Goal: Information Seeking & Learning: Find specific fact

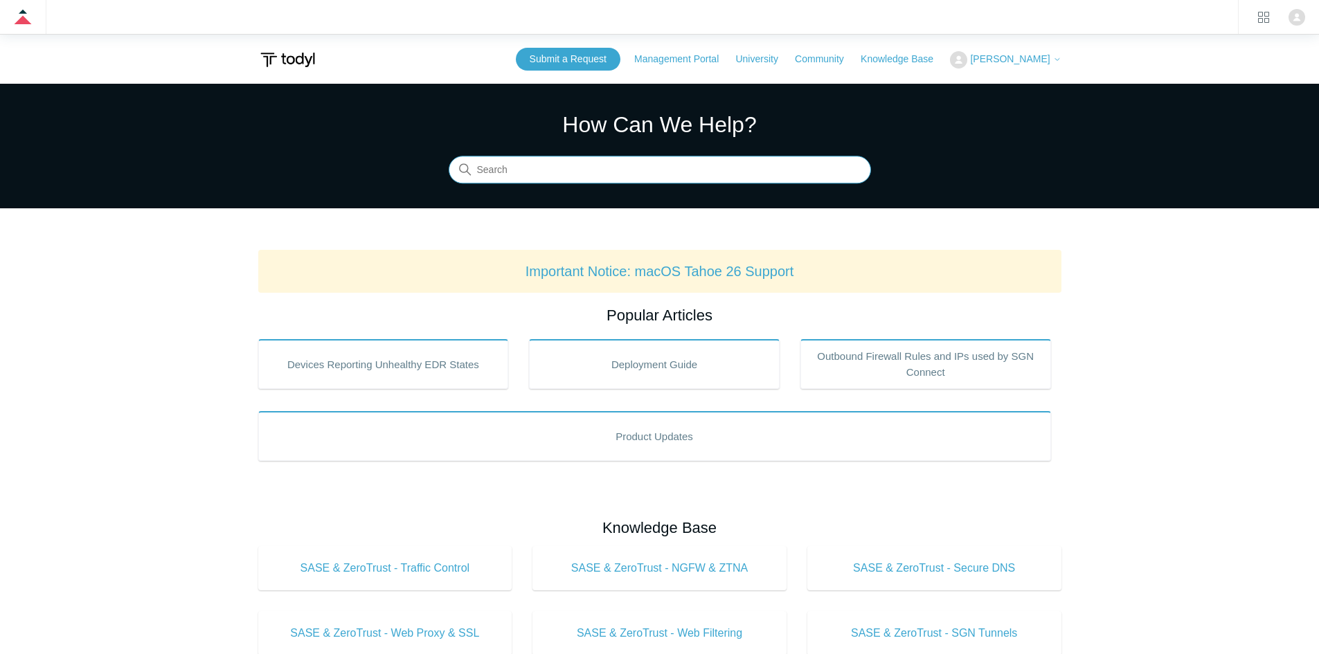
click at [650, 165] on input "Search" at bounding box center [660, 170] width 422 height 28
type input "min"
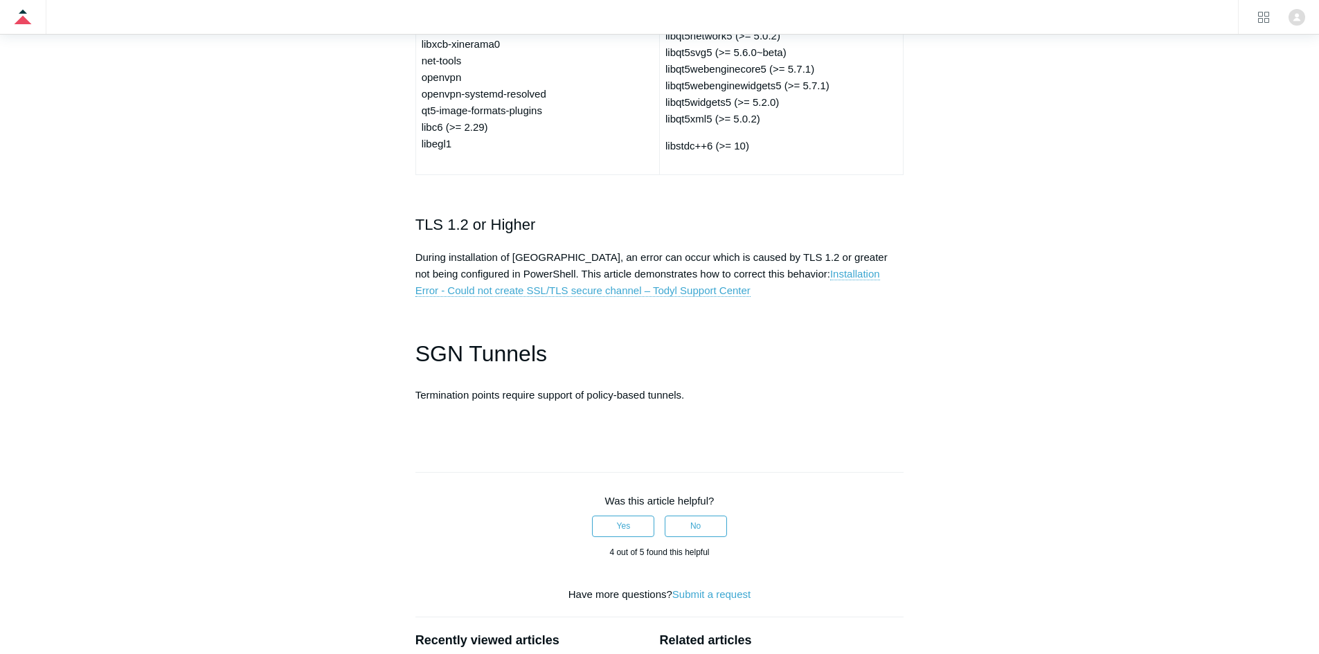
scroll to position [3912, 0]
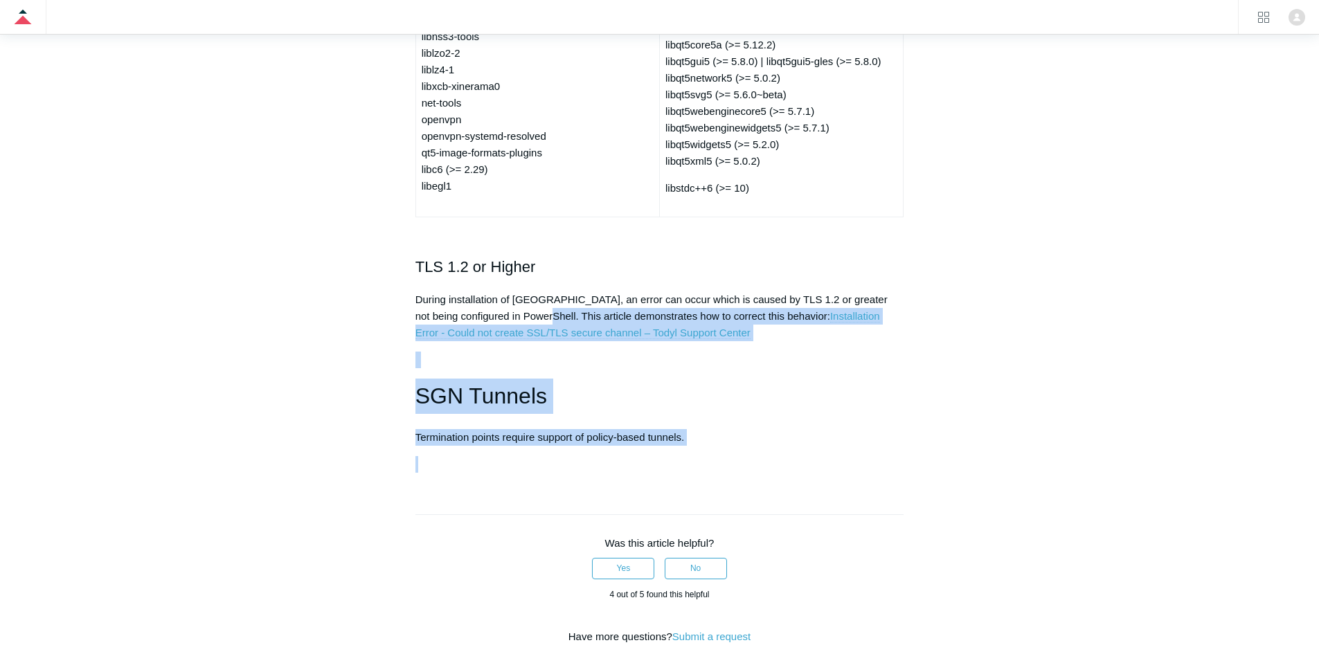
drag, startPoint x: 736, startPoint y: 476, endPoint x: 554, endPoint y: 331, distance: 232.9
drag, startPoint x: 880, startPoint y: 359, endPoint x: 905, endPoint y: 363, distance: 25.2
click at [881, 341] on p "During installation of [GEOGRAPHIC_DATA], an error can occur which is caused by…" at bounding box center [659, 316] width 489 height 50
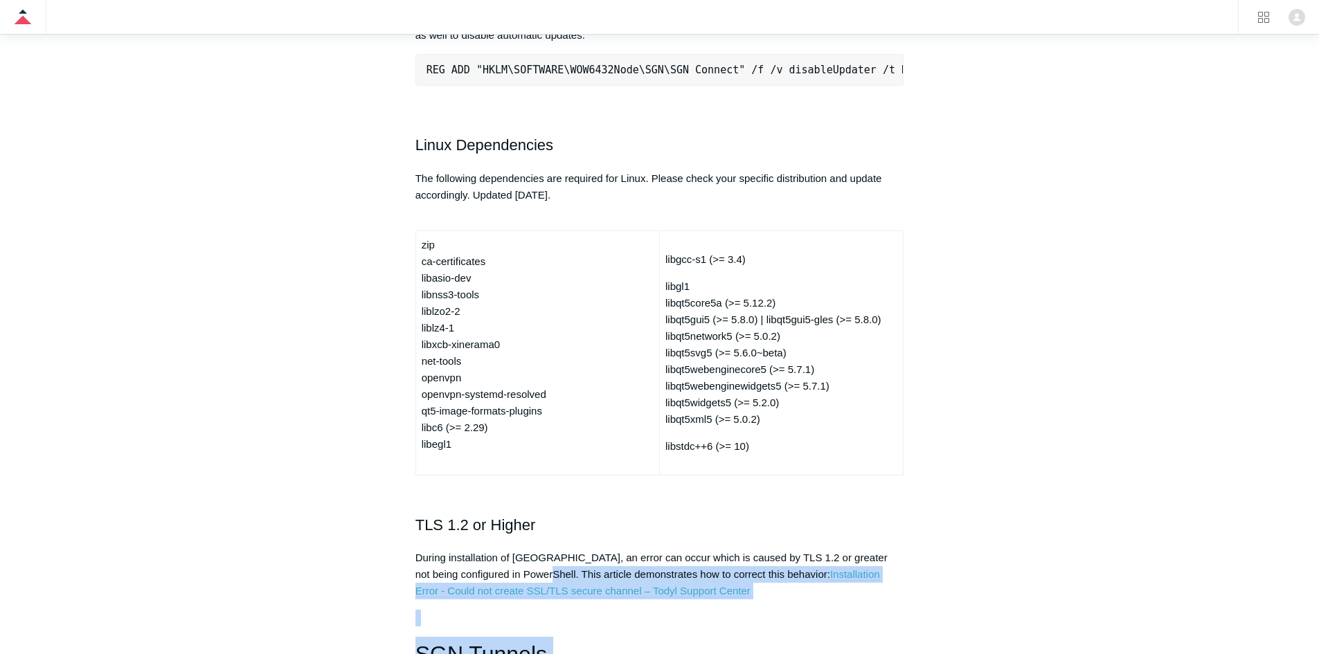
scroll to position [3635, 0]
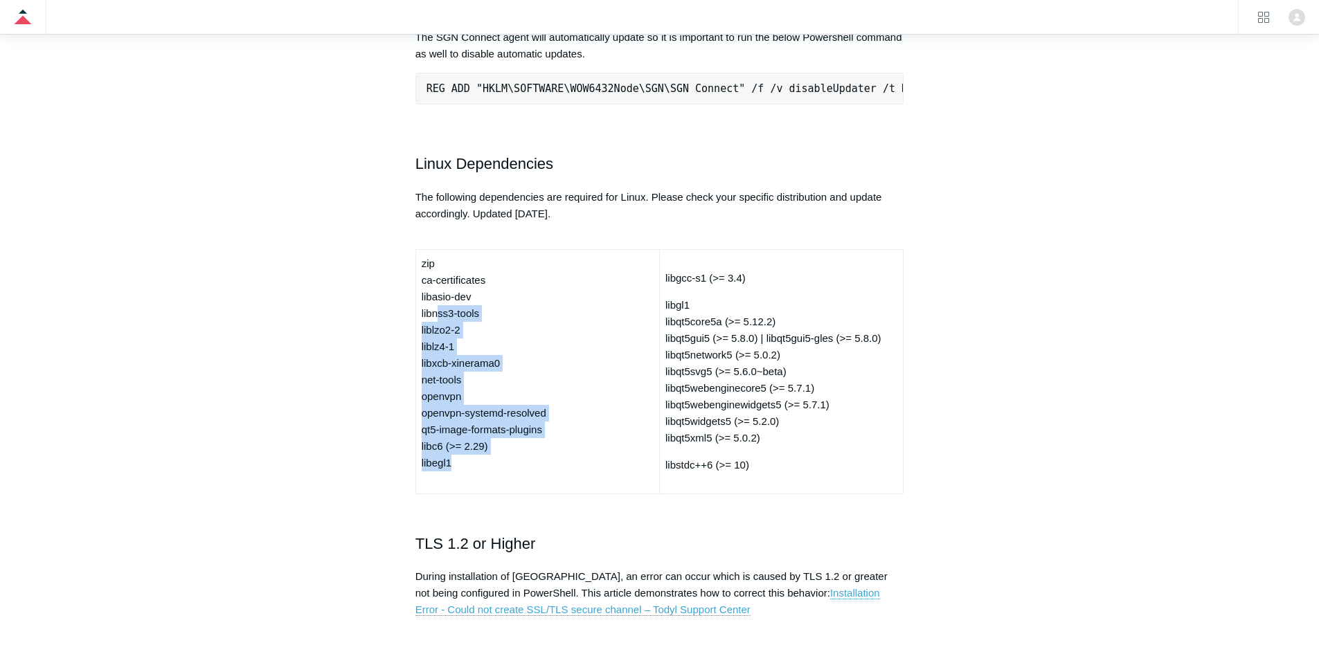
drag, startPoint x: 464, startPoint y: 484, endPoint x: 430, endPoint y: 299, distance: 188.0
click at [431, 299] on td "zip ca-certificates libasio-dev libnss3-tools liblzo2-2 liblz4-1 libxcb-xineram…" at bounding box center [537, 371] width 244 height 244
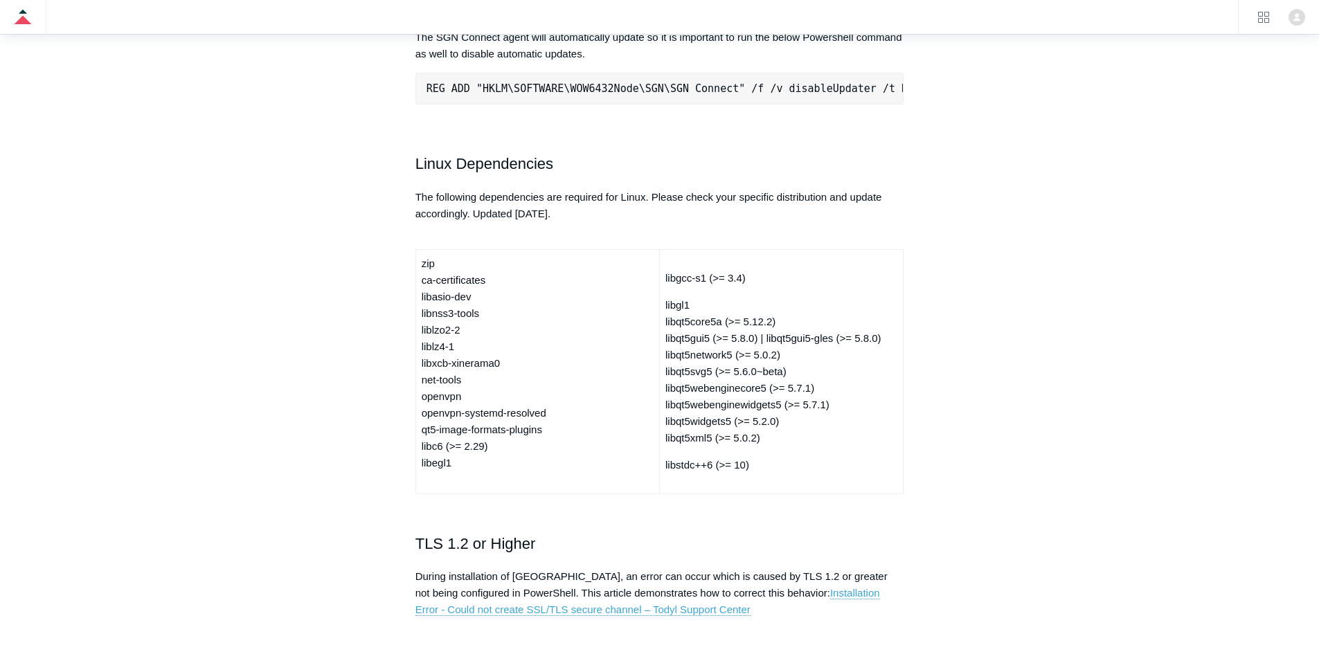
click at [428, 301] on td "zip ca-certificates libasio-dev libnss3-tools liblzo2-2 liblz4-1 libxcb-xineram…" at bounding box center [537, 371] width 244 height 244
